Goal: Complete application form: Complete application form

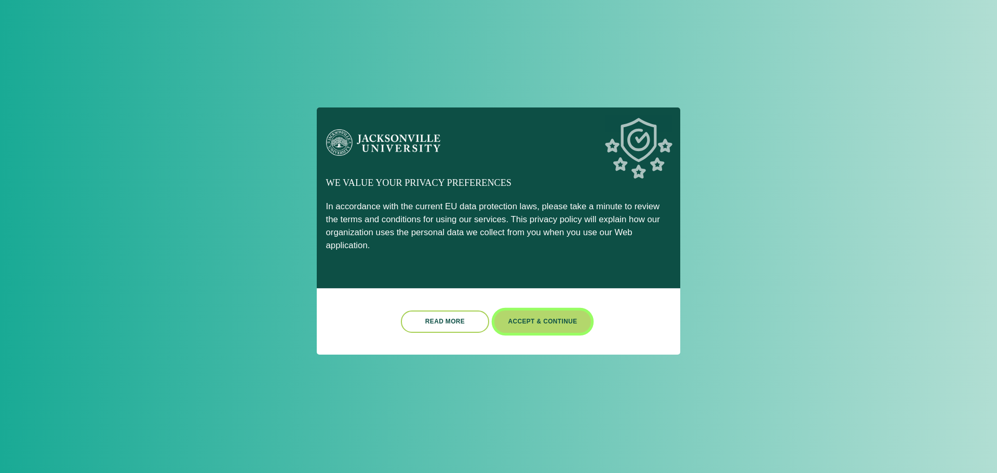
click at [543, 317] on button "Accept & Continue" at bounding box center [542, 321] width 97 height 22
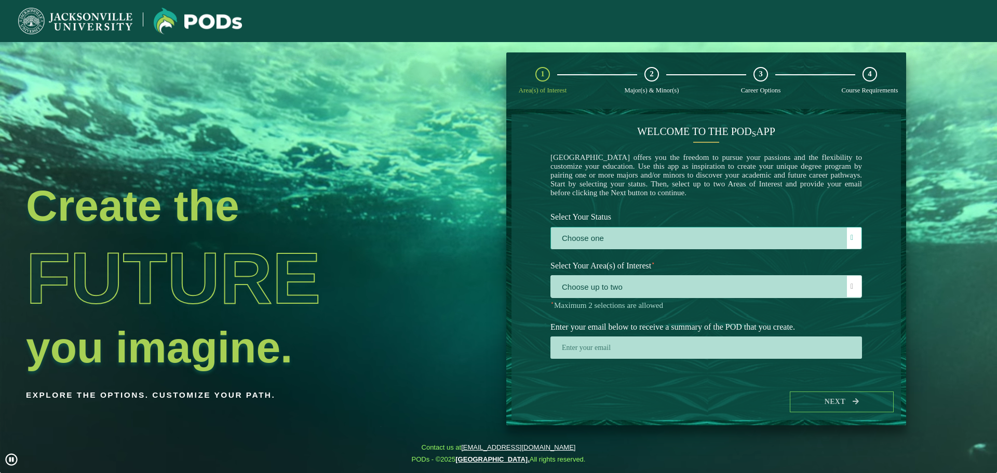
click at [604, 242] on label "Choose one" at bounding box center [706, 238] width 310 height 22
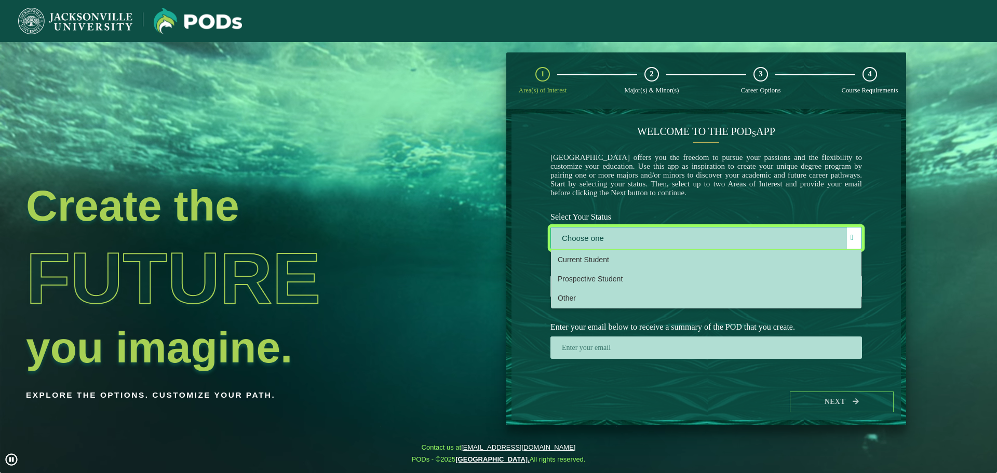
scroll to position [6, 48]
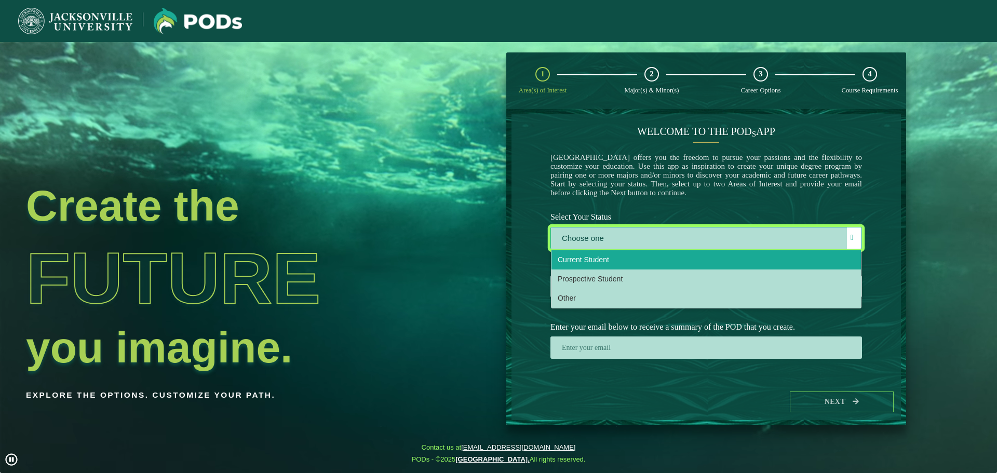
click at [595, 264] on span "Current Student" at bounding box center [583, 259] width 51 height 8
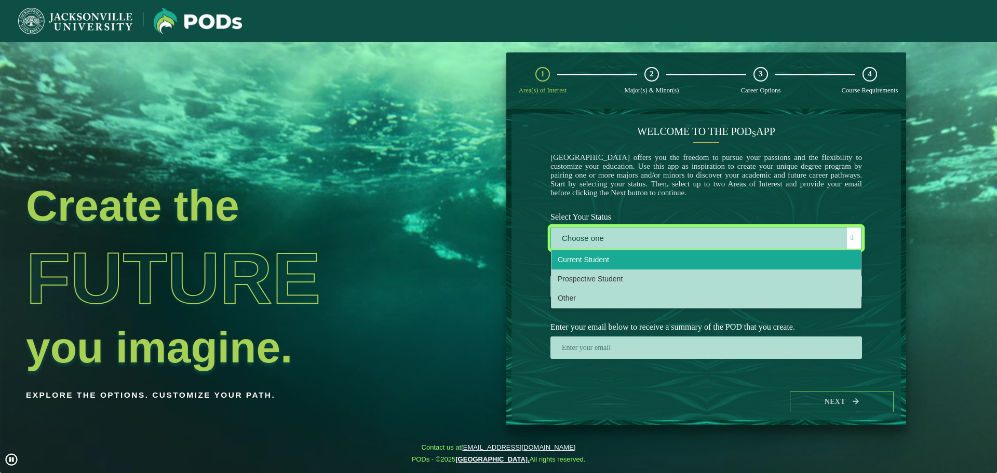
select select "[object Object]"
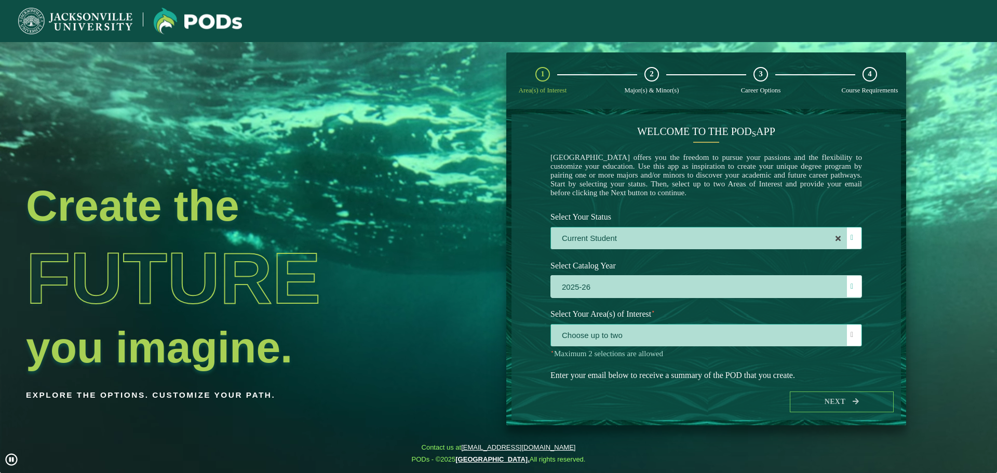
click at [704, 334] on span "Choose up to two" at bounding box center [706, 335] width 310 height 22
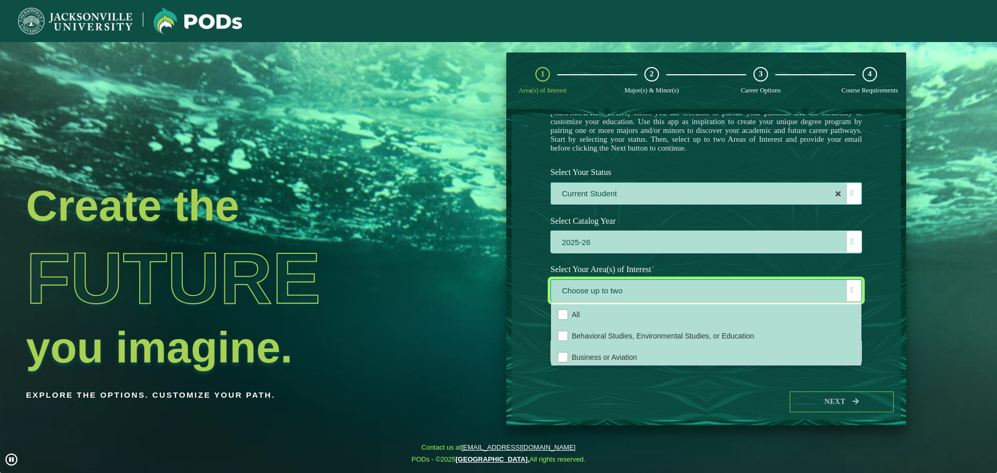
scroll to position [53, 0]
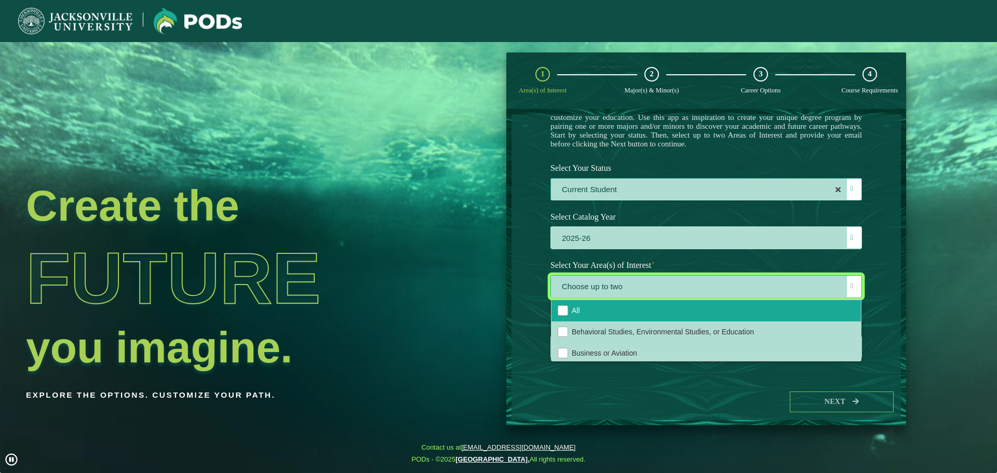
click at [580, 314] on span "All" at bounding box center [576, 310] width 8 height 8
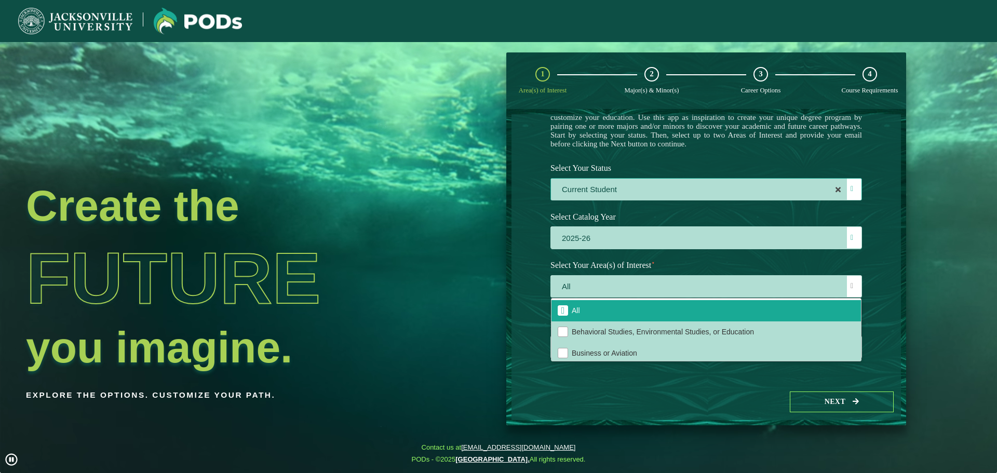
click at [874, 345] on div "Welcome to the POD s app [GEOGRAPHIC_DATA] offers you the freedom to pursue you…" at bounding box center [705, 248] width 389 height 269
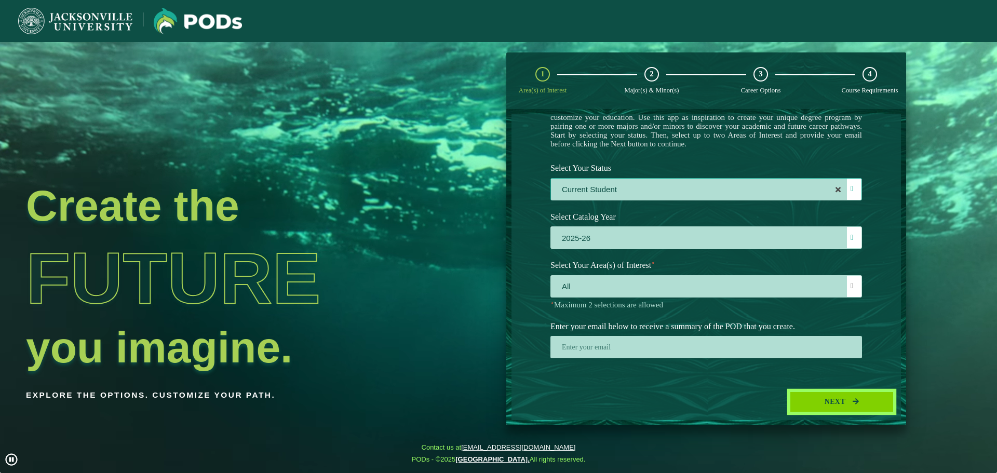
click at [844, 410] on button "Next" at bounding box center [842, 401] width 104 height 21
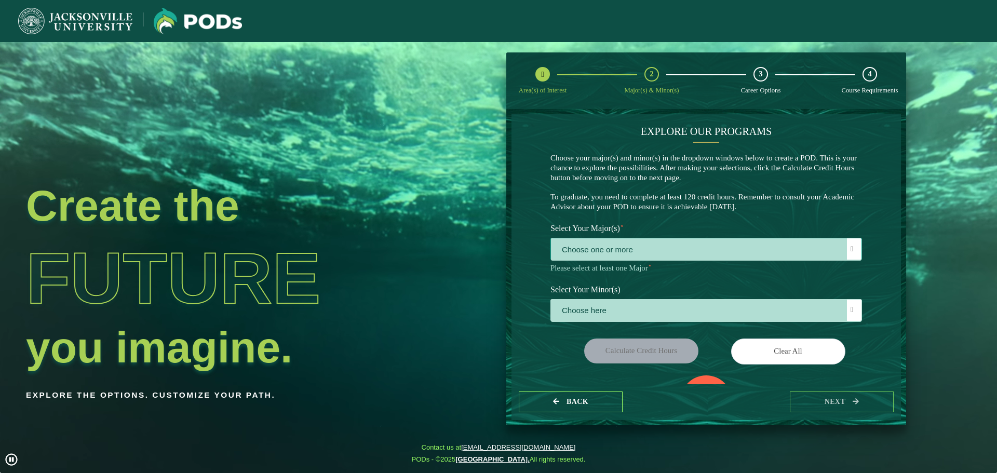
click at [668, 251] on span "Choose one or more" at bounding box center [706, 249] width 310 height 22
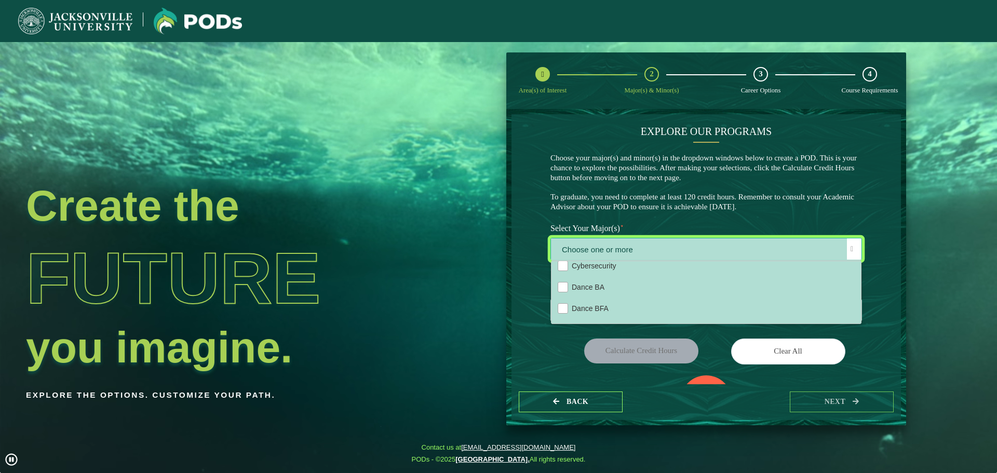
scroll to position [305, 0]
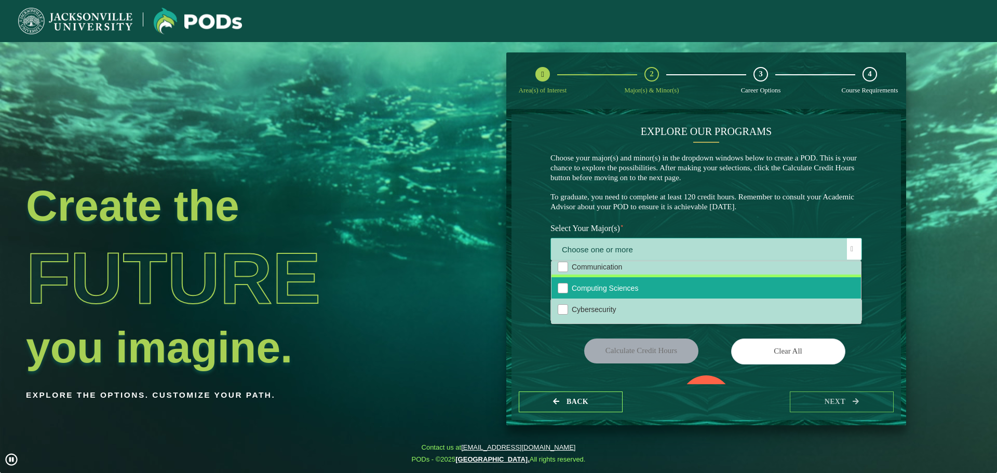
click at [664, 298] on li "Computing Sciences" at bounding box center [705, 287] width 309 height 21
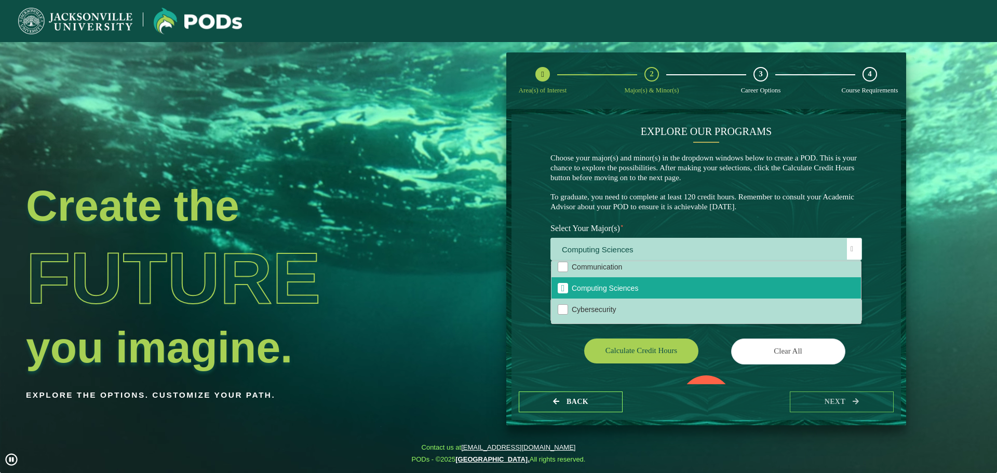
drag, startPoint x: 852, startPoint y: 344, endPoint x: 844, endPoint y: 343, distance: 8.9
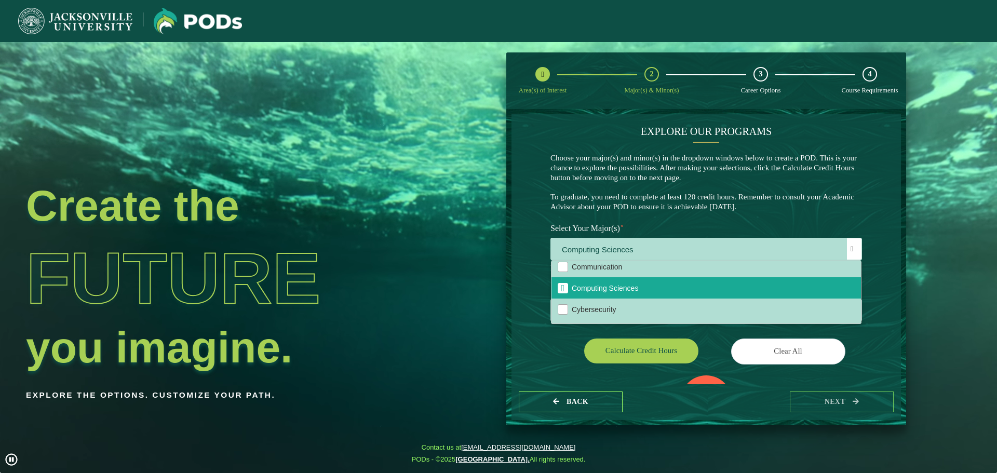
click at [851, 344] on div "Clear All" at bounding box center [788, 352] width 164 height 29
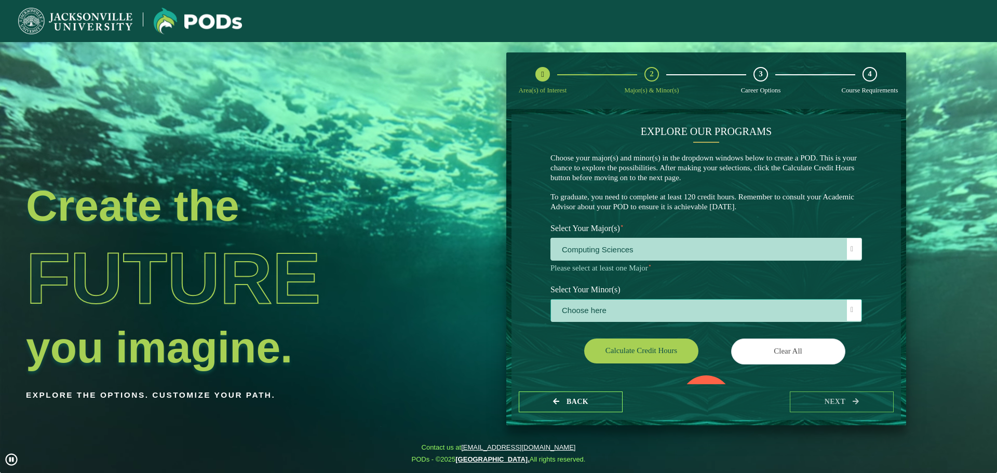
click at [665, 303] on span "Choose here" at bounding box center [706, 311] width 310 height 22
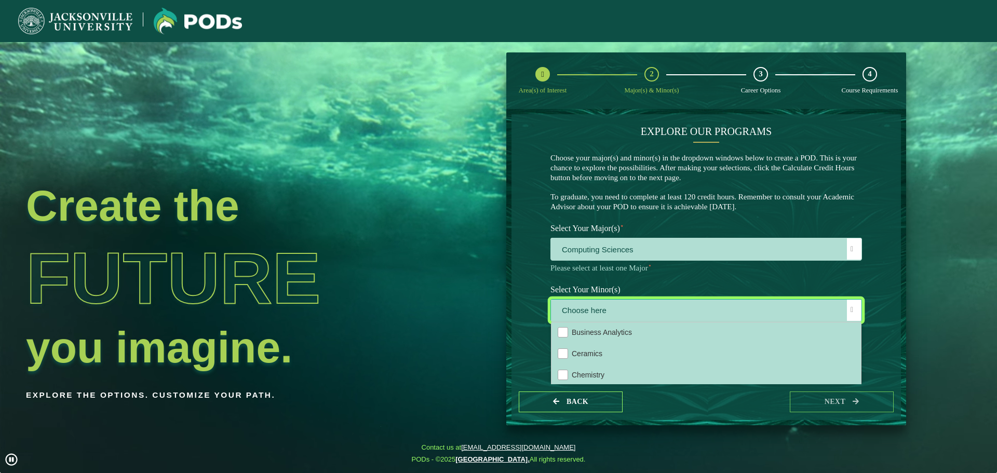
scroll to position [237, 0]
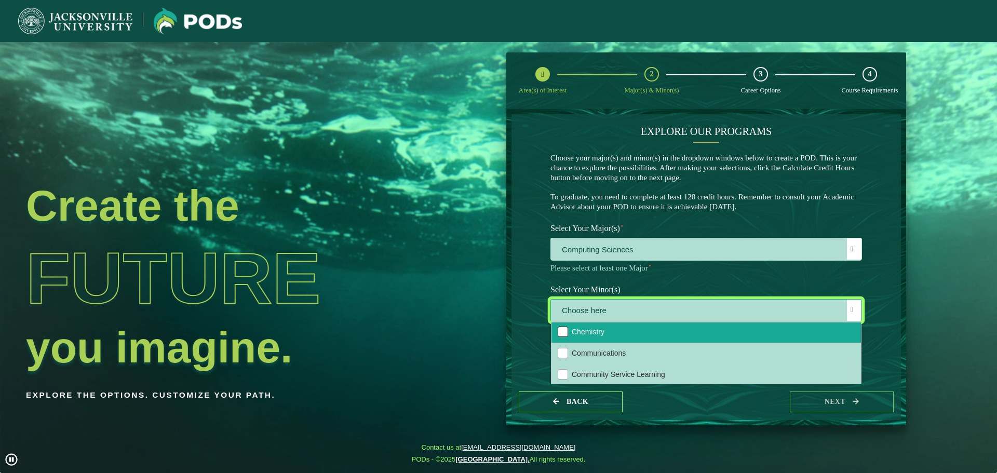
click at [563, 331] on div "Chemistry" at bounding box center [563, 332] width 10 height 10
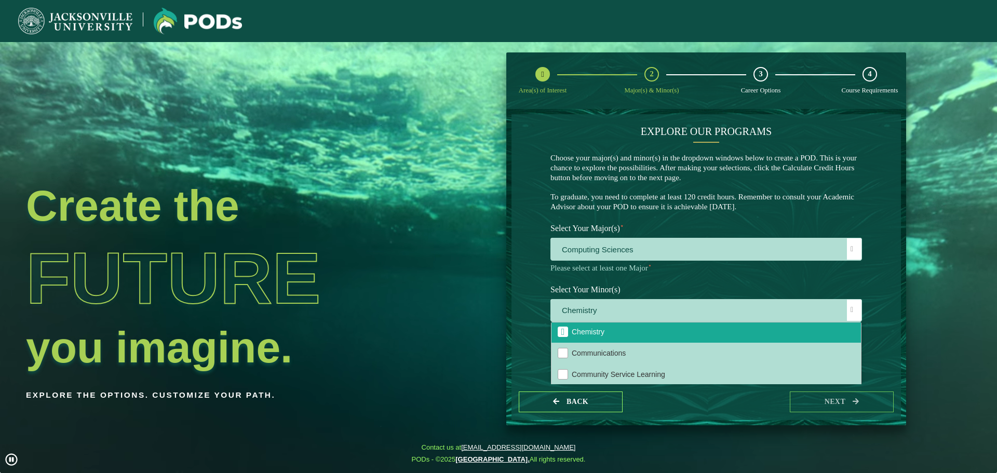
click at [870, 341] on div "EXPLORE OUR PROGRAMS Choose your major(s) and minor(s) in the dropdown windows …" at bounding box center [705, 248] width 389 height 269
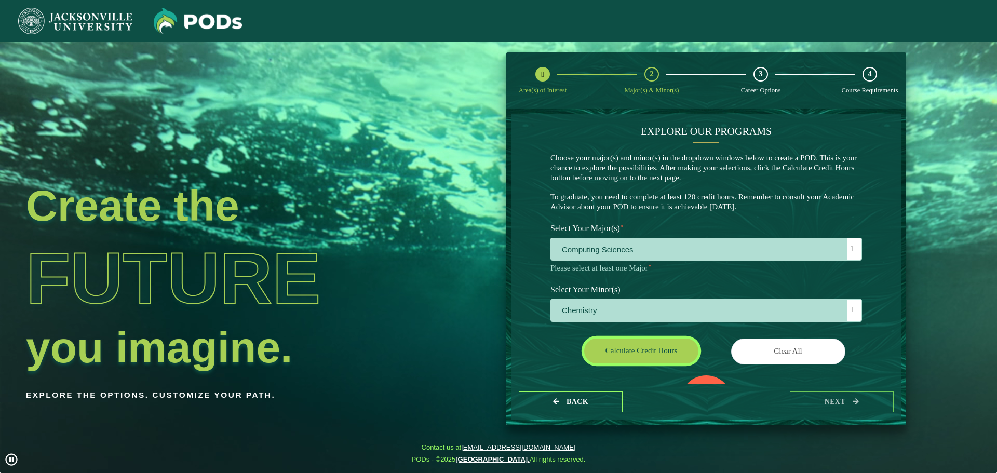
click at [648, 343] on button "Calculate credit hours" at bounding box center [641, 350] width 114 height 24
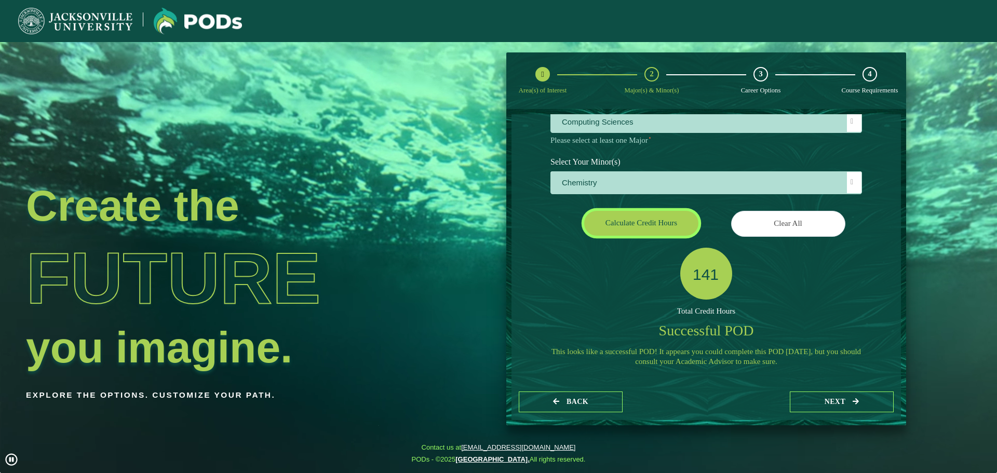
scroll to position [111, 0]
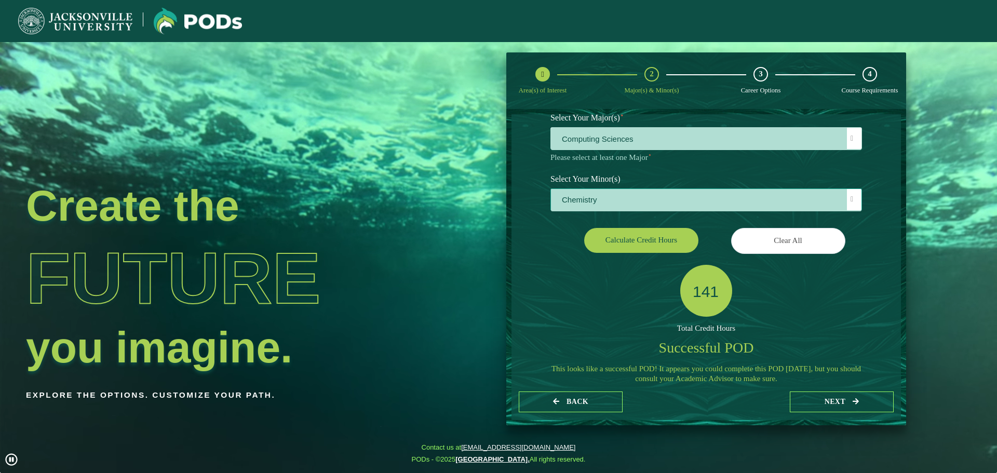
click at [734, 199] on span "Chemistry" at bounding box center [706, 200] width 310 height 22
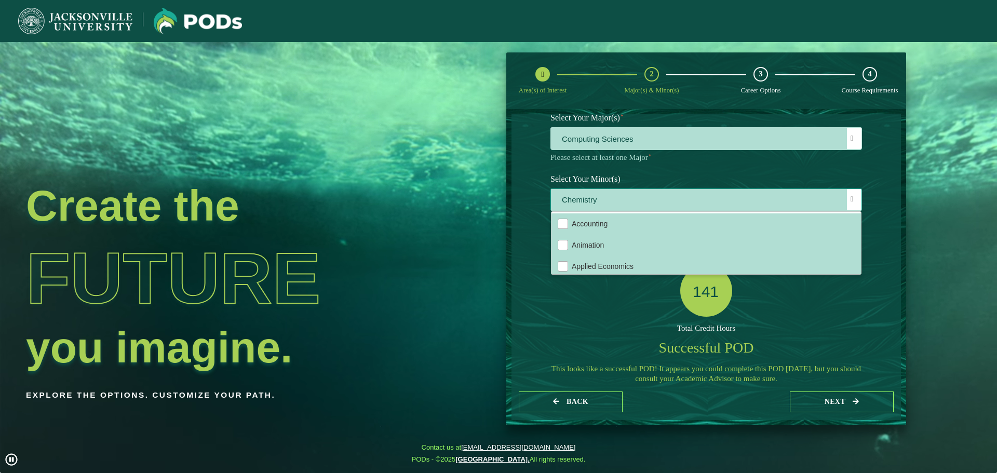
drag, startPoint x: 860, startPoint y: 216, endPoint x: 860, endPoint y: 224, distance: 7.8
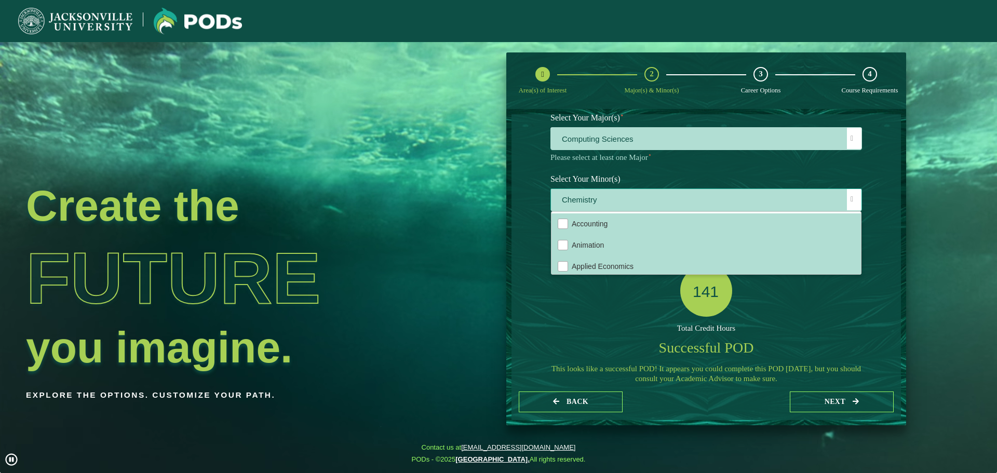
click at [860, 224] on div "Accounting Animation Applied Economics Applied Mathematics Art Aviation Managem…" at bounding box center [706, 242] width 310 height 63
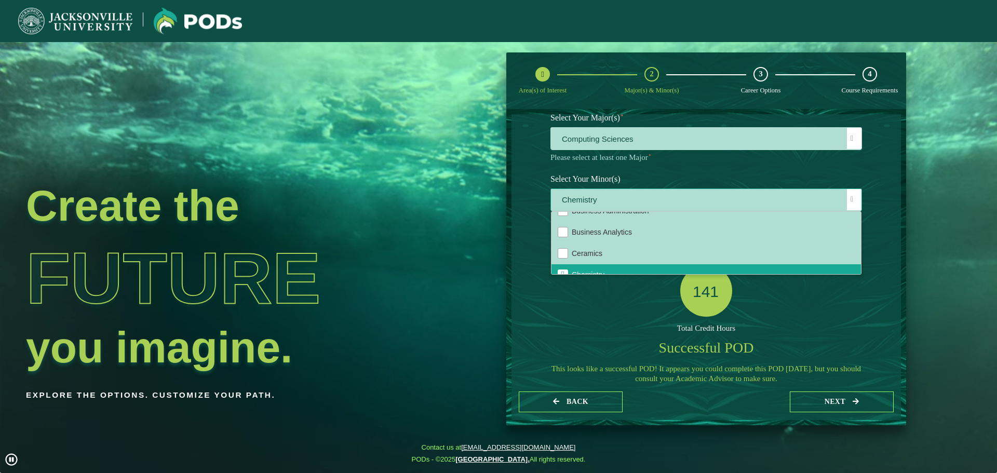
scroll to position [226, 0]
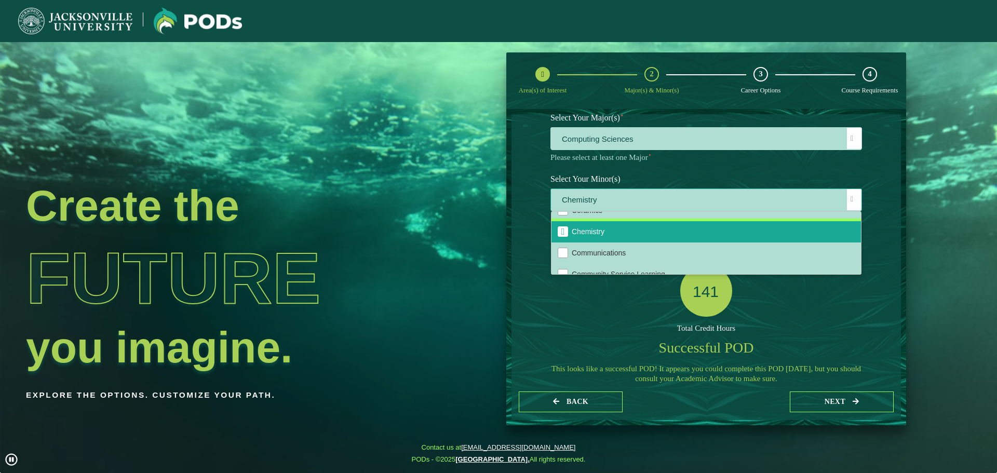
click at [561, 233] on span "Chemistry" at bounding box center [563, 231] width 4 height 9
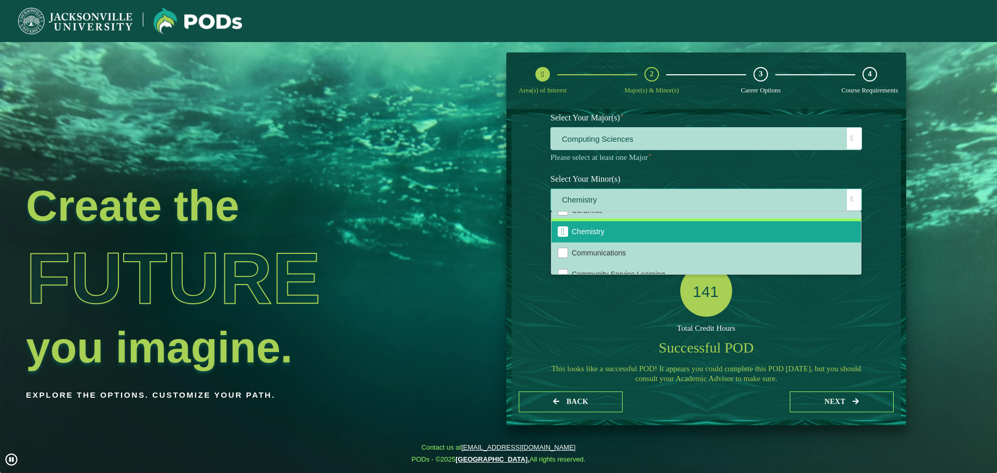
scroll to position [90, 0]
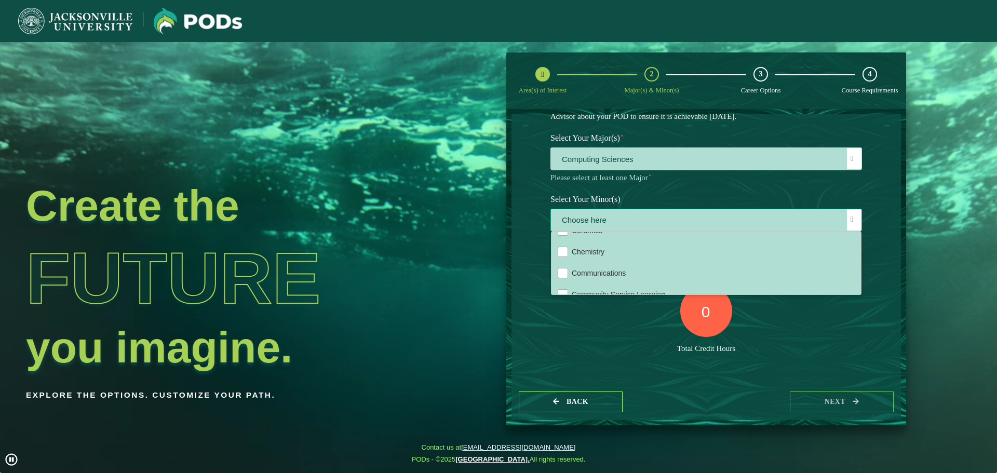
drag, startPoint x: 859, startPoint y: 248, endPoint x: 858, endPoint y: 255, distance: 6.8
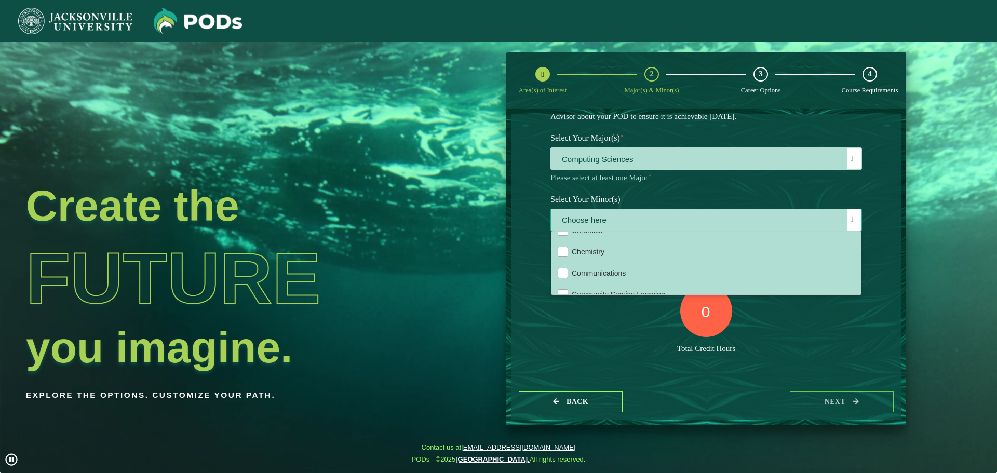
click at [858, 255] on div "Accounting Animation Applied Economics Applied Mathematics Art Aviation Managem…" at bounding box center [705, 263] width 309 height 62
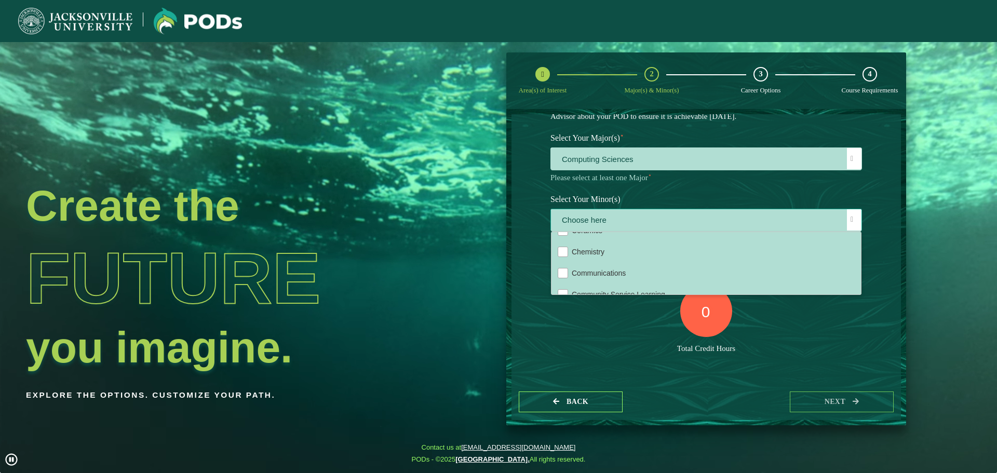
click at [859, 253] on div "Accounting Animation Applied Economics Applied Mathematics Art Aviation Managem…" at bounding box center [705, 263] width 309 height 62
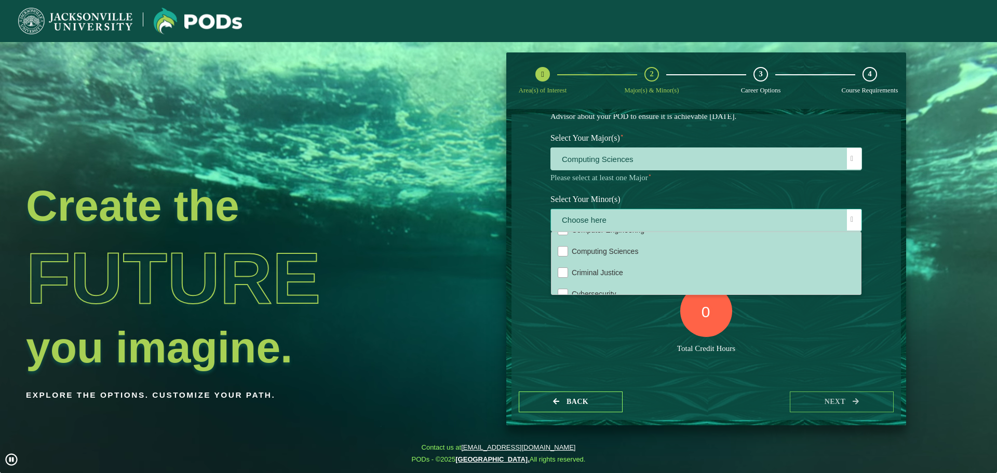
scroll to position [323, 0]
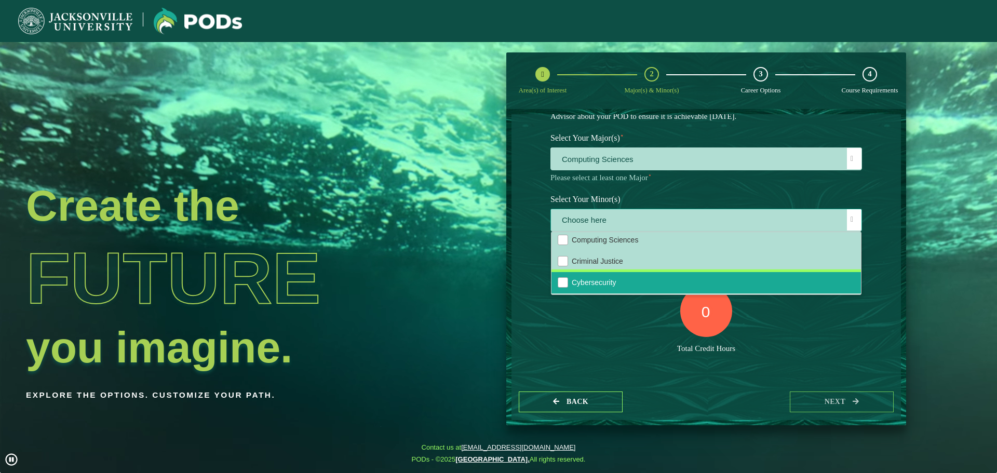
click at [662, 284] on li "Cybersecurity" at bounding box center [705, 282] width 309 height 21
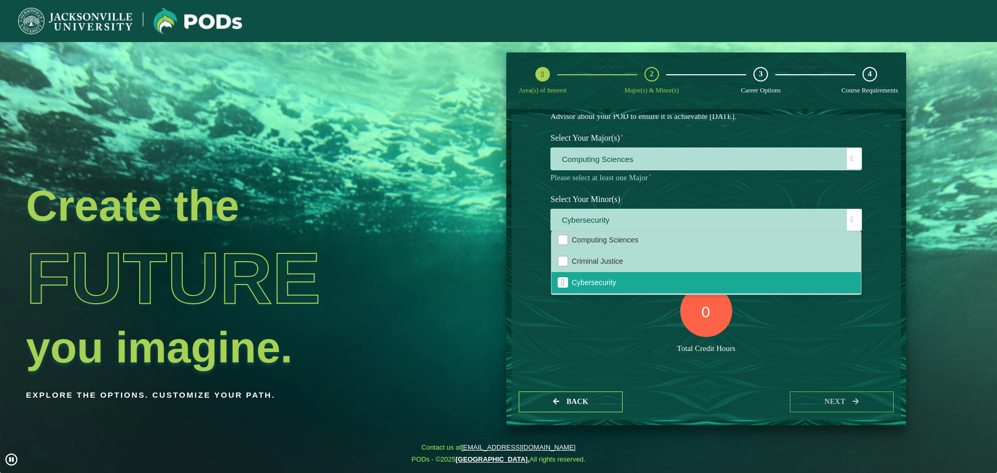
click at [759, 347] on div "Total Credit Hours" at bounding box center [705, 349] width 311 height 10
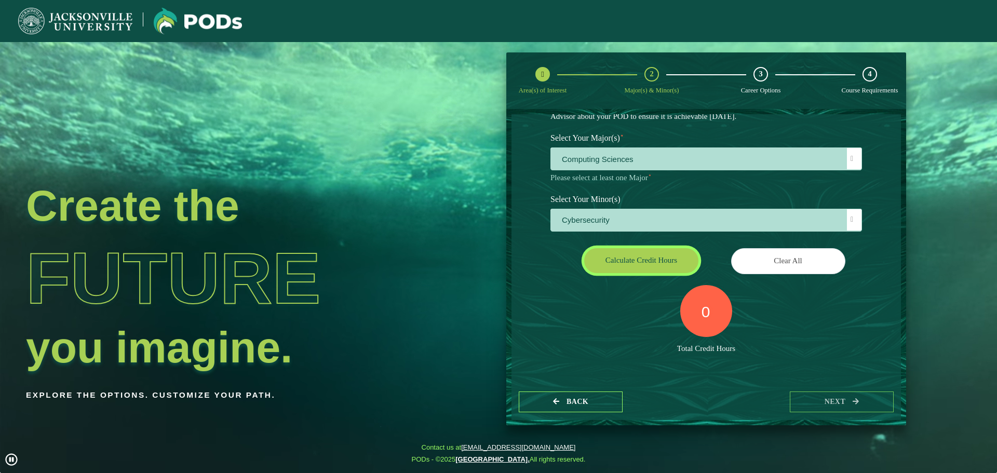
click at [628, 259] on button "Calculate credit hours" at bounding box center [641, 260] width 114 height 24
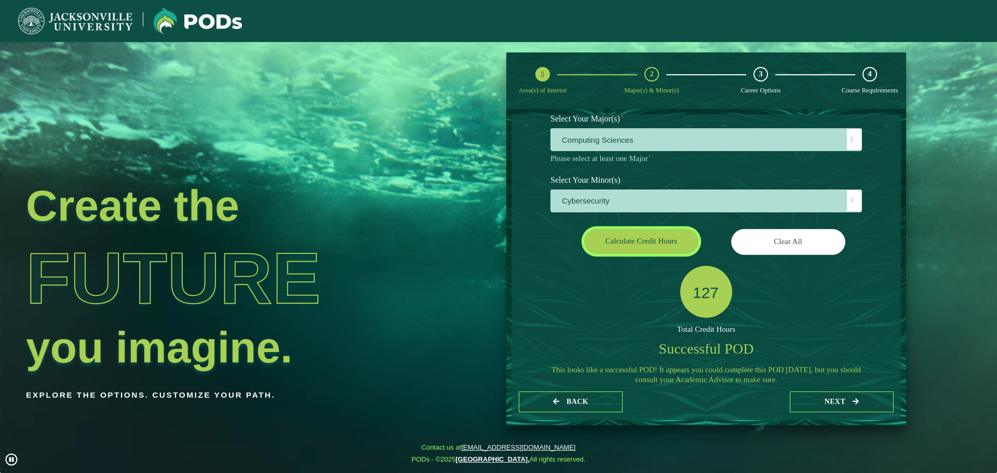
scroll to position [128, 0]
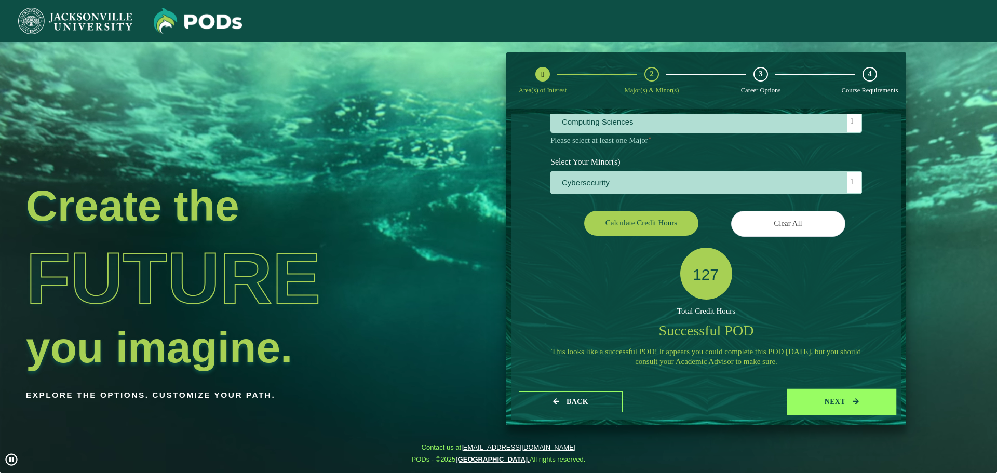
click at [834, 408] on button "next" at bounding box center [842, 401] width 104 height 21
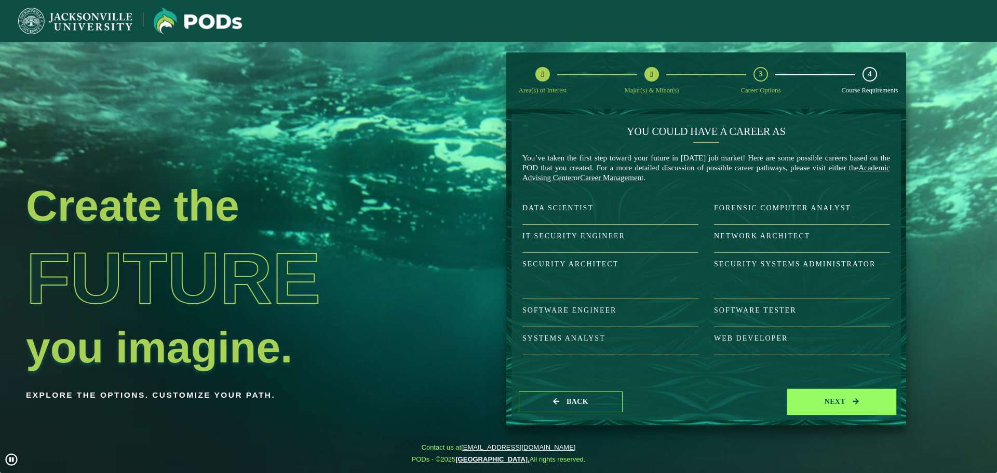
click at [834, 408] on button "next" at bounding box center [842, 401] width 104 height 21
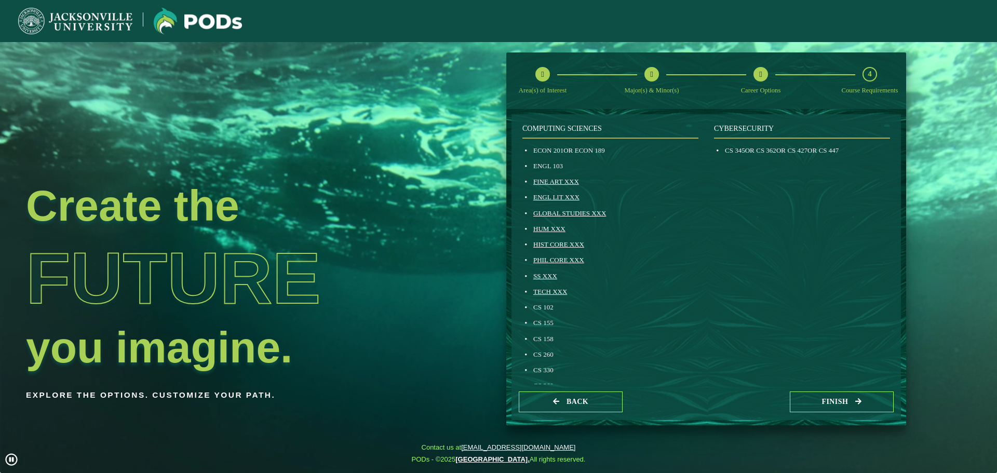
scroll to position [113, 0]
